Goal: Task Accomplishment & Management: Use online tool/utility

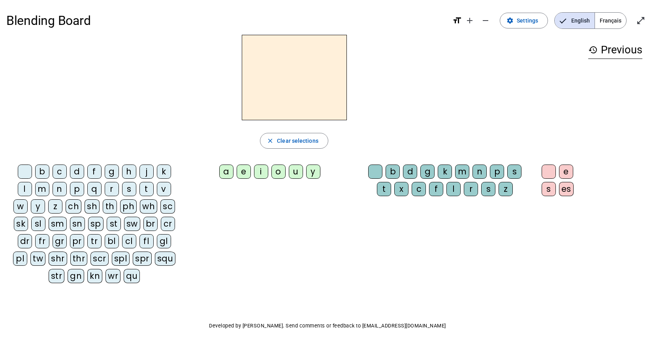
drag, startPoint x: 25, startPoint y: 190, endPoint x: 189, endPoint y: 176, distance: 164.9
click at [26, 190] on div "l" at bounding box center [25, 189] width 14 height 14
click at [224, 173] on div "a" at bounding box center [226, 171] width 14 height 14
click at [497, 173] on div "p" at bounding box center [497, 171] width 14 height 14
click at [427, 173] on div "g" at bounding box center [427, 171] width 14 height 14
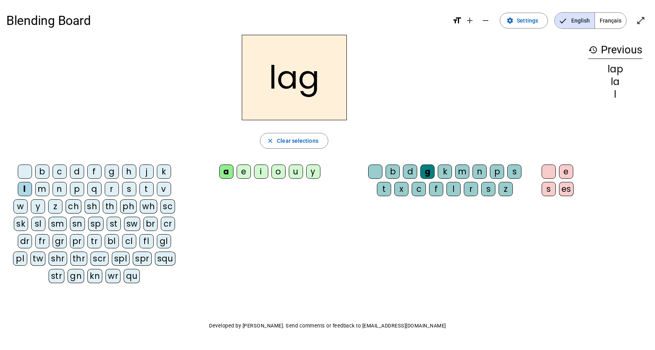
click at [277, 170] on div "o" at bounding box center [278, 171] width 14 height 14
click at [242, 173] on div "e" at bounding box center [244, 171] width 14 height 14
click at [413, 172] on div "d" at bounding box center [410, 171] width 14 height 14
click at [115, 189] on div "r" at bounding box center [112, 189] width 14 height 14
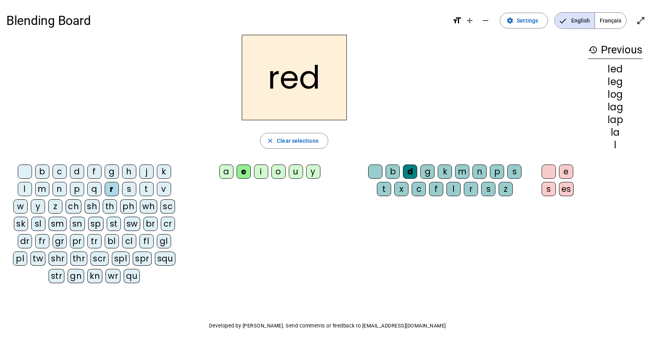
click at [42, 174] on div "b" at bounding box center [42, 171] width 14 height 14
click at [387, 189] on div "t" at bounding box center [384, 189] width 14 height 14
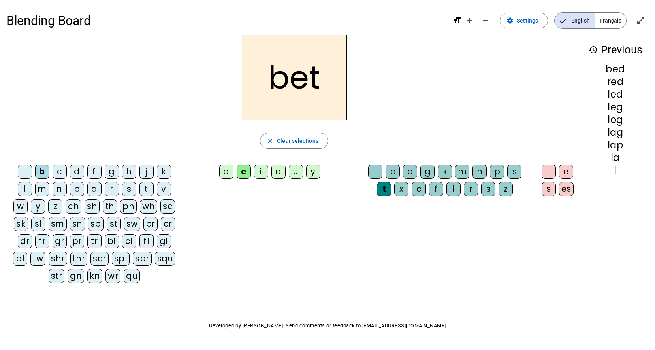
click at [24, 189] on div "l" at bounding box center [25, 189] width 14 height 14
click at [282, 172] on div "o" at bounding box center [278, 171] width 14 height 14
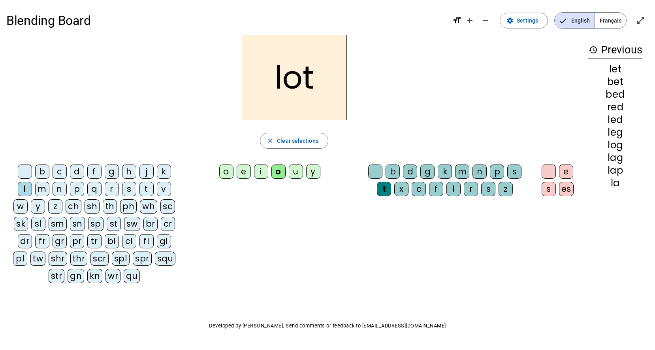
click at [262, 172] on div "i" at bounding box center [261, 171] width 14 height 14
click at [465, 169] on div "m" at bounding box center [462, 171] width 14 height 14
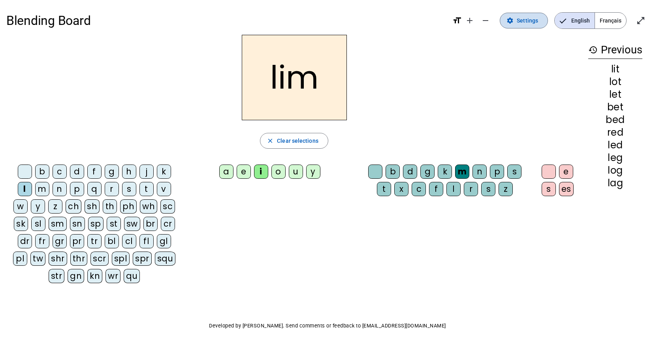
click at [535, 23] on span "Settings" at bounding box center [527, 20] width 21 height 9
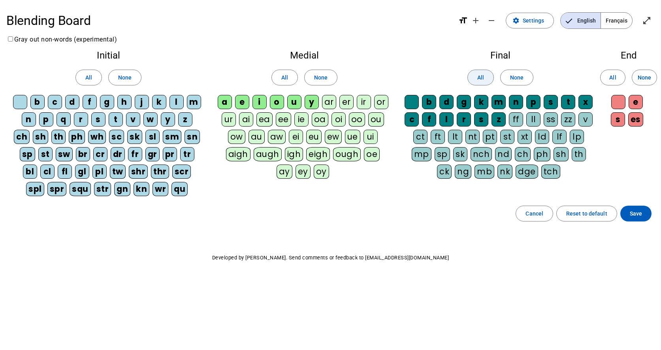
click at [476, 76] on span at bounding box center [481, 77] width 26 height 19
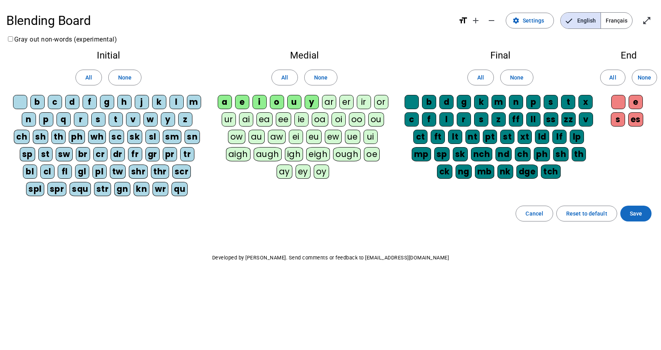
click at [638, 211] on span "Save" at bounding box center [636, 213] width 12 height 9
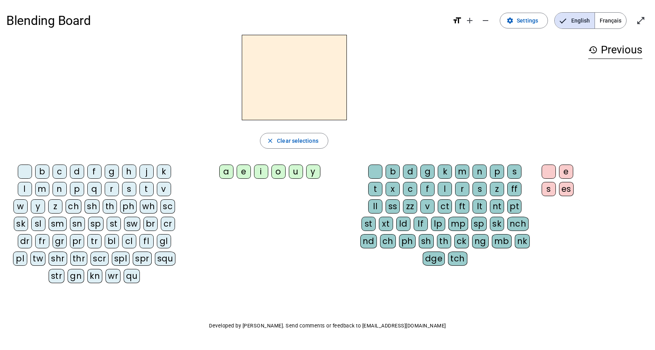
click at [26, 187] on div "l" at bounding box center [25, 189] width 14 height 14
click at [260, 172] on div "i" at bounding box center [261, 171] width 14 height 14
click at [465, 224] on div "mp" at bounding box center [458, 223] width 20 height 14
click at [296, 171] on div "u" at bounding box center [296, 171] width 14 height 14
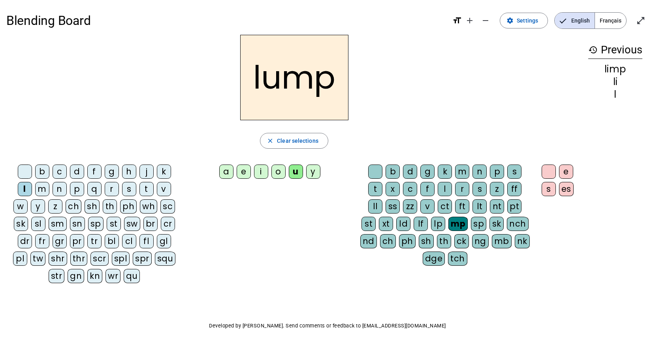
click at [229, 175] on div "a" at bounding box center [226, 171] width 14 height 14
